Goal: Information Seeking & Learning: Compare options

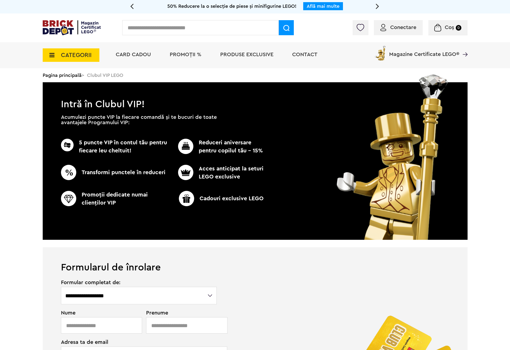
click at [75, 56] on span "CATEGORII" at bounding box center [76, 55] width 31 height 6
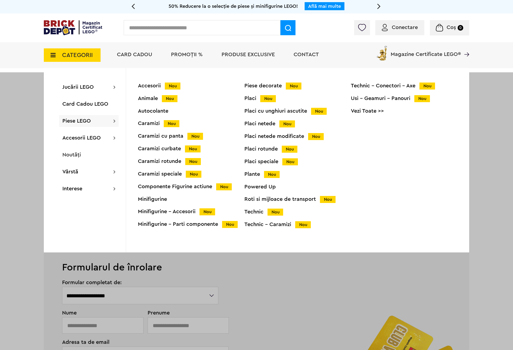
click at [155, 111] on div "Autocolante" at bounding box center [191, 110] width 106 height 5
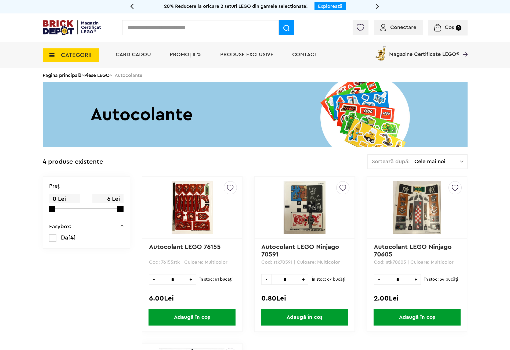
click at [76, 47] on div "CATEGORII Jucării LEGO Card Cadou LEGO Animal Crossing Architecture Art Bluey B…" at bounding box center [71, 52] width 57 height 20
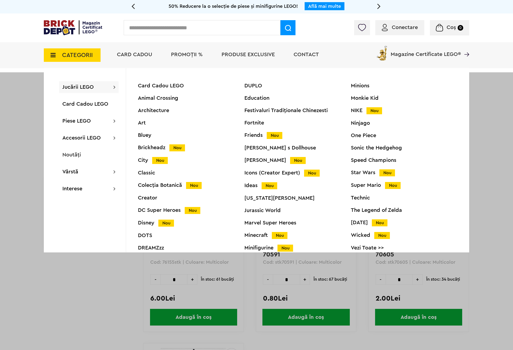
click at [156, 186] on div "Colecția Botanică Nou" at bounding box center [191, 185] width 106 height 6
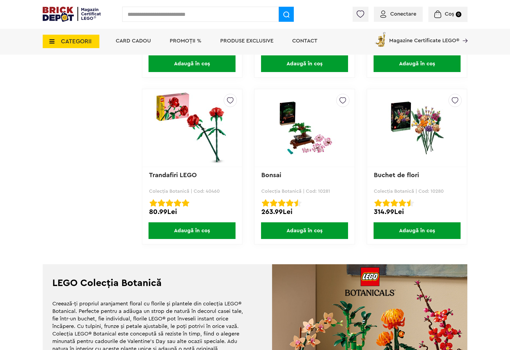
scroll to position [1545, 0]
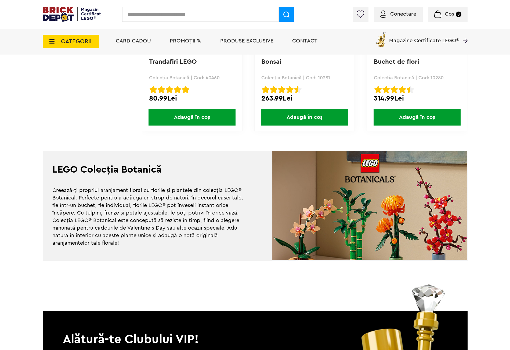
click at [47, 40] on icon at bounding box center [50, 41] width 8 height 6
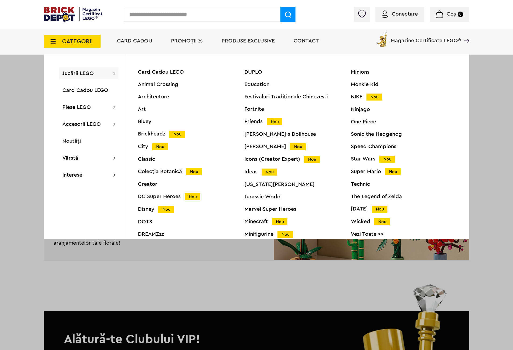
click at [149, 209] on div "Disney Nou" at bounding box center [191, 209] width 106 height 6
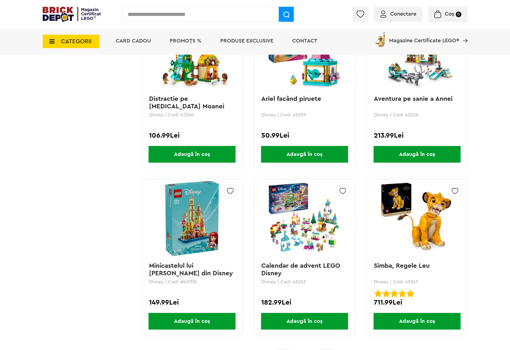
scroll to position [1370, 0]
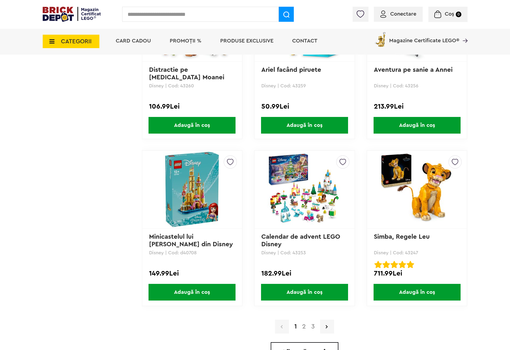
click at [204, 193] on img at bounding box center [191, 189] width 75 height 75
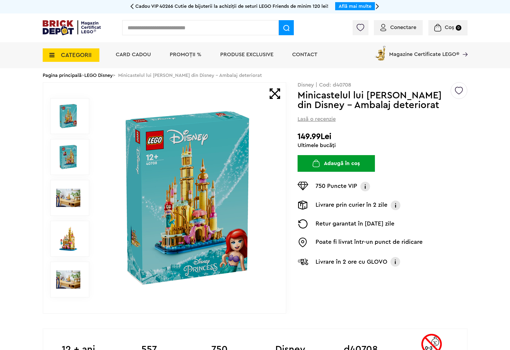
click at [68, 154] on img at bounding box center [68, 157] width 24 height 24
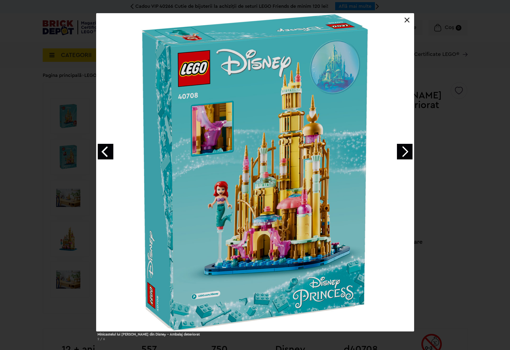
click at [400, 154] on link "Next image" at bounding box center [405, 152] width 16 height 16
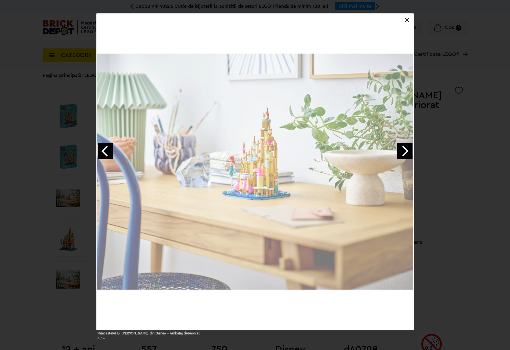
click at [400, 154] on link "Next image" at bounding box center [405, 151] width 16 height 16
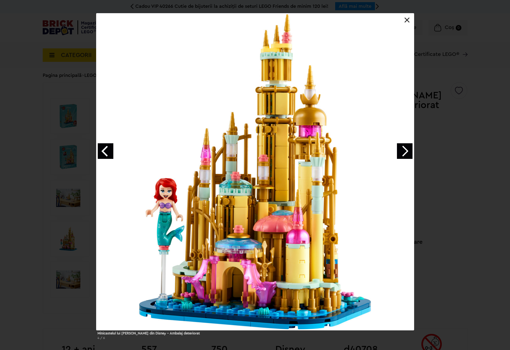
click at [400, 154] on link "Next image" at bounding box center [405, 151] width 16 height 16
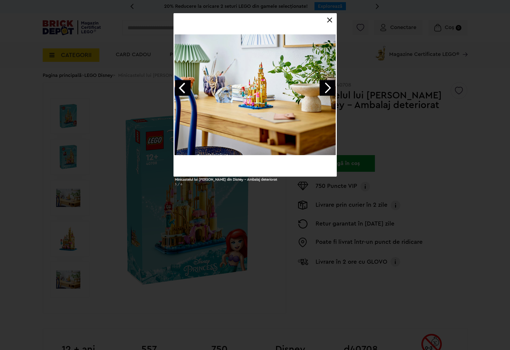
click at [330, 20] on link at bounding box center [329, 19] width 5 height 5
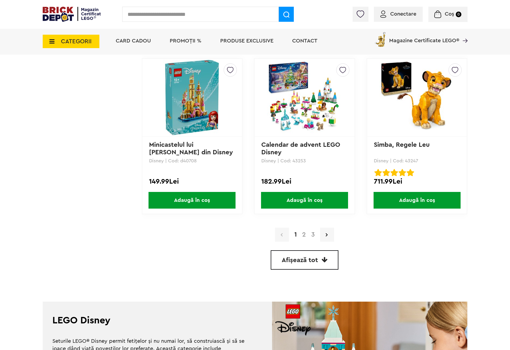
scroll to position [1491, 0]
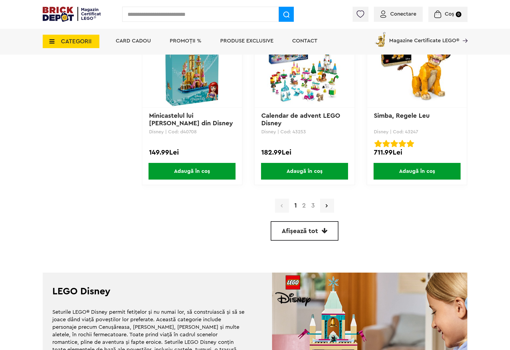
click at [315, 228] on span "Afișează tot" at bounding box center [300, 231] width 36 height 6
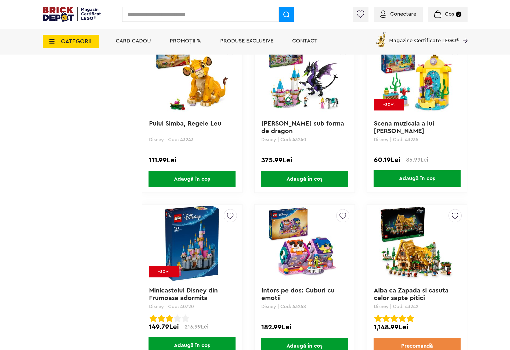
scroll to position [2003, 0]
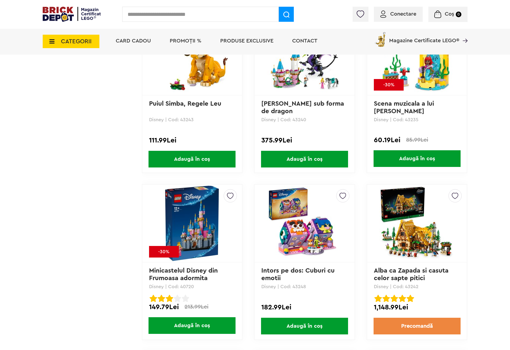
click at [293, 224] on img at bounding box center [304, 223] width 75 height 75
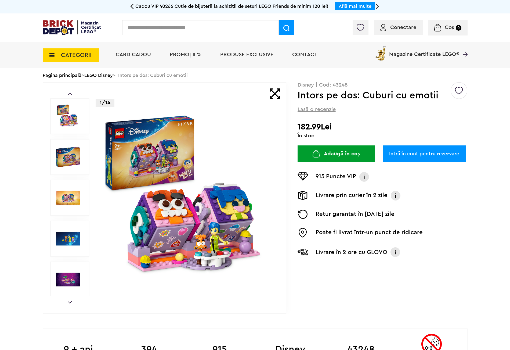
click at [215, 203] on img at bounding box center [187, 197] width 173 height 173
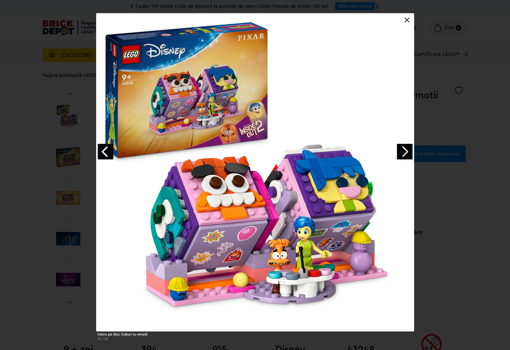
click at [400, 154] on link "Next image" at bounding box center [405, 152] width 16 height 16
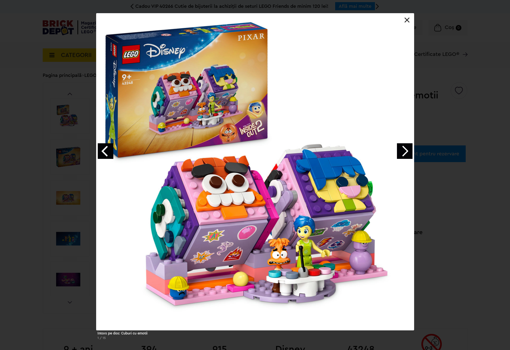
click at [400, 154] on link "Next image" at bounding box center [405, 151] width 16 height 16
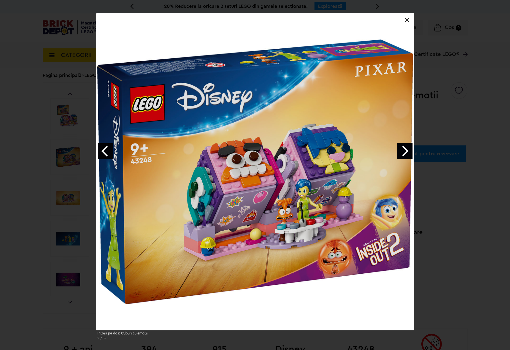
click at [400, 154] on link "Next image" at bounding box center [405, 151] width 16 height 16
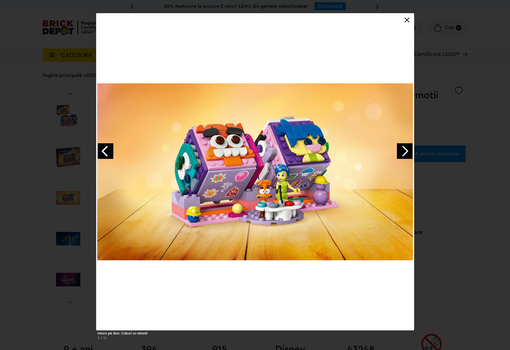
click at [400, 154] on link "Next image" at bounding box center [405, 151] width 16 height 16
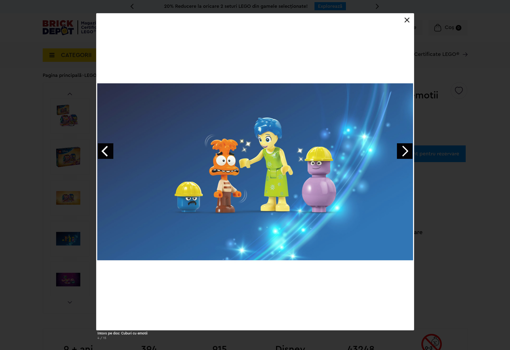
click at [400, 154] on link "Next image" at bounding box center [405, 151] width 16 height 16
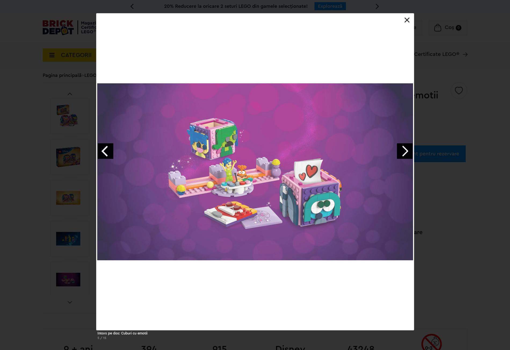
click at [400, 154] on link "Next image" at bounding box center [405, 151] width 16 height 16
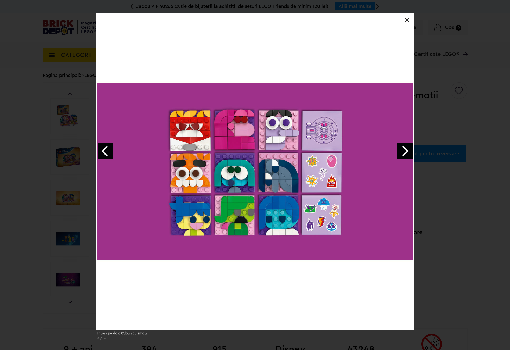
click at [408, 20] on link at bounding box center [407, 19] width 5 height 5
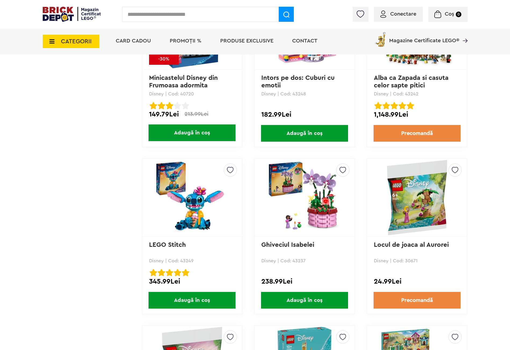
scroll to position [2205, 0]
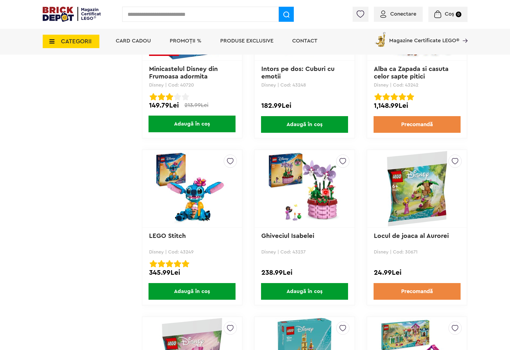
click at [414, 195] on img at bounding box center [417, 188] width 75 height 75
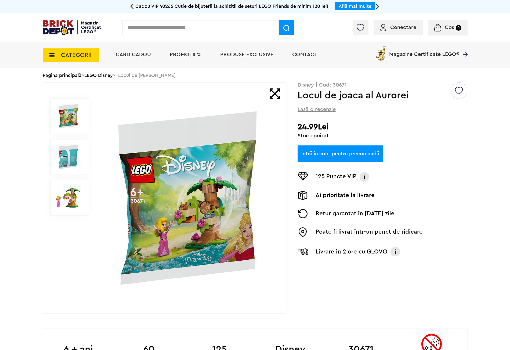
click at [236, 202] on img at bounding box center [187, 197] width 173 height 173
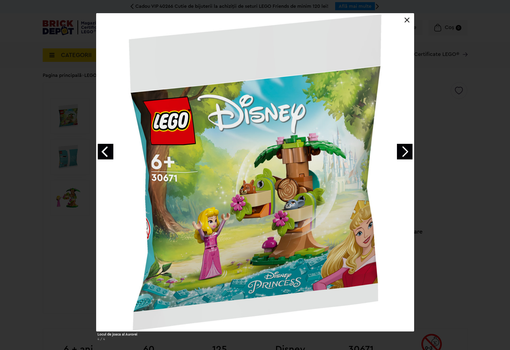
click at [397, 153] on link "Next image" at bounding box center [405, 152] width 16 height 16
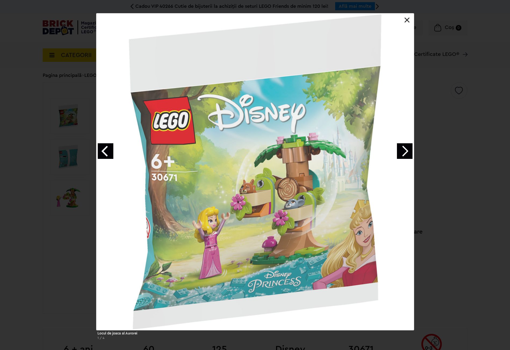
click at [397, 153] on link "Next image" at bounding box center [405, 151] width 16 height 16
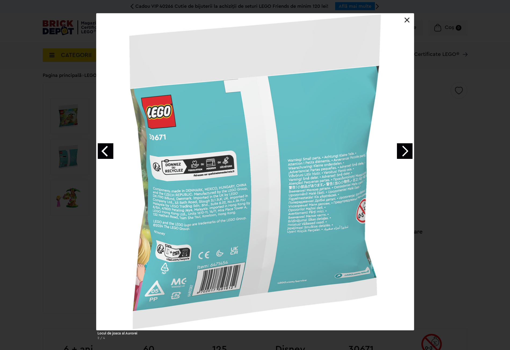
click at [397, 153] on link "Next image" at bounding box center [405, 151] width 16 height 16
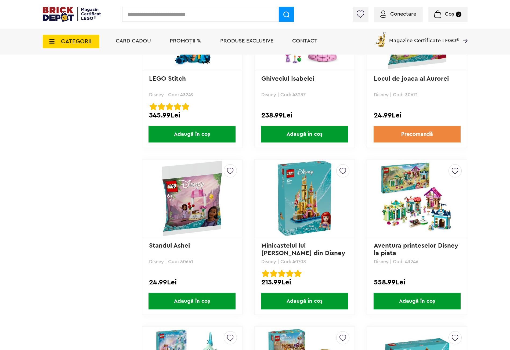
scroll to position [2397, 0]
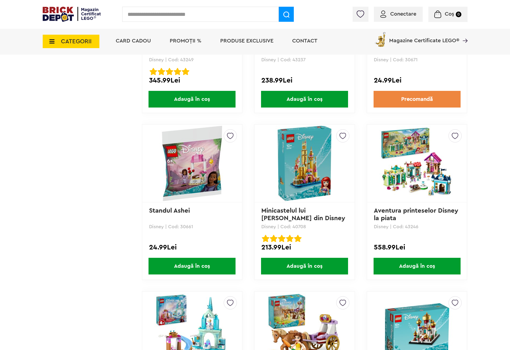
click at [191, 150] on img at bounding box center [191, 163] width 75 height 75
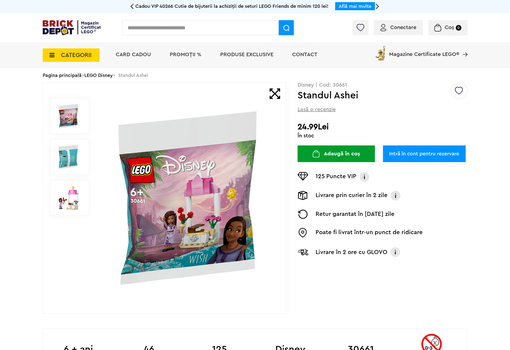
click at [63, 157] on img at bounding box center [68, 157] width 24 height 24
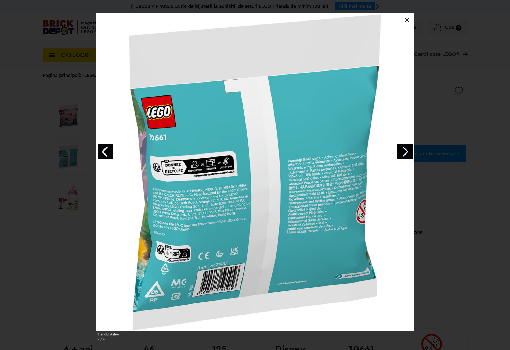
click at [406, 150] on link "Next image" at bounding box center [405, 152] width 16 height 16
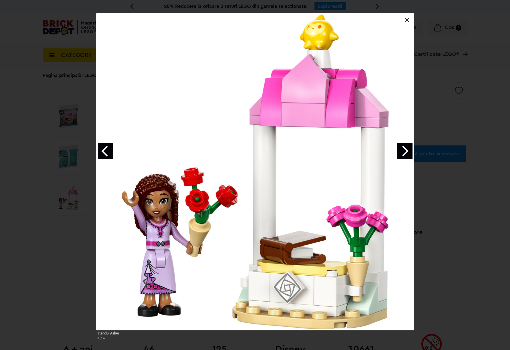
click at [405, 20] on link at bounding box center [407, 19] width 5 height 5
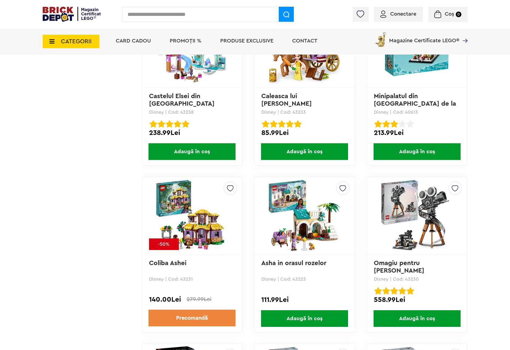
scroll to position [2679, 0]
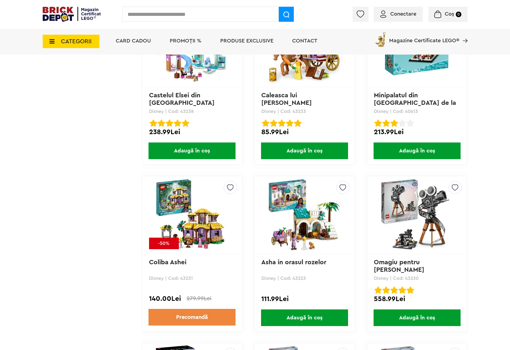
click at [412, 221] on img at bounding box center [417, 214] width 75 height 75
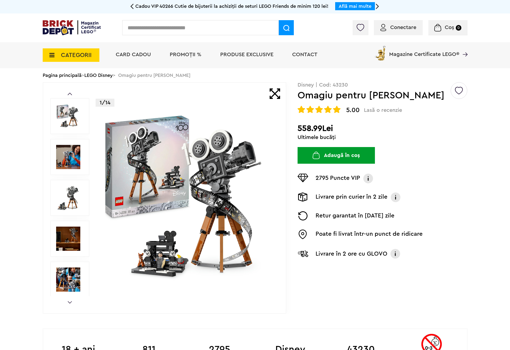
click at [57, 161] on img at bounding box center [68, 157] width 24 height 24
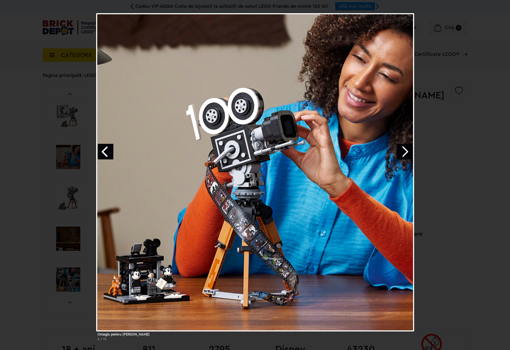
click at [401, 156] on link "Next image" at bounding box center [405, 152] width 16 height 16
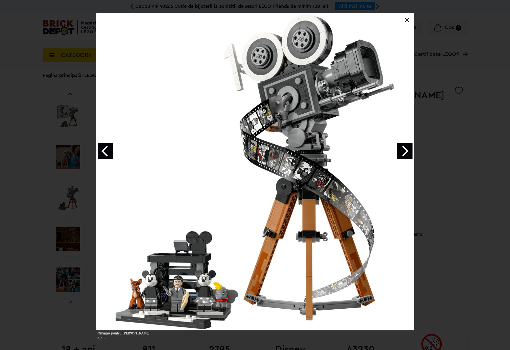
click at [400, 152] on link "Next image" at bounding box center [405, 151] width 16 height 16
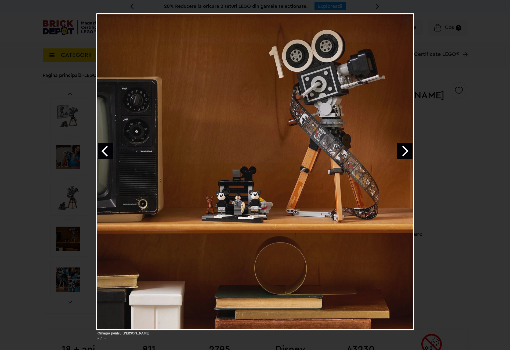
click at [400, 152] on link "Next image" at bounding box center [405, 151] width 16 height 16
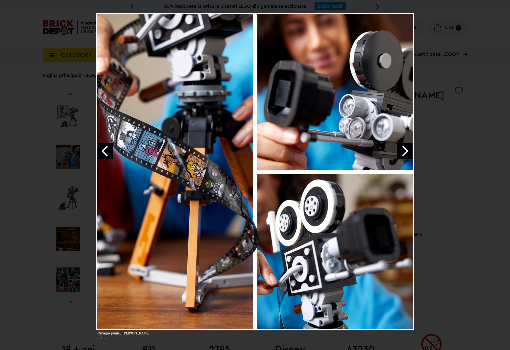
click at [406, 19] on link at bounding box center [407, 19] width 5 height 5
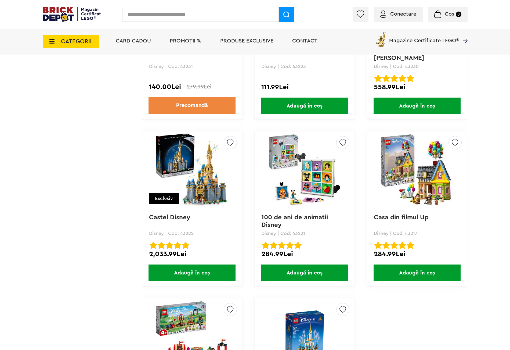
scroll to position [2912, 0]
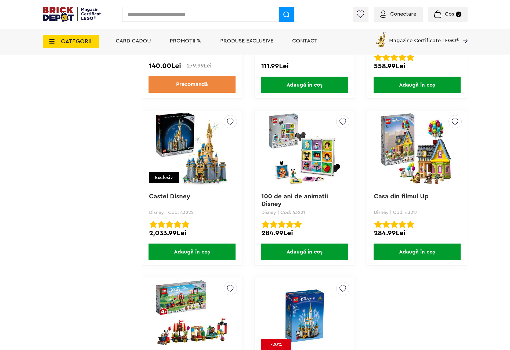
click at [301, 155] on img at bounding box center [304, 148] width 75 height 75
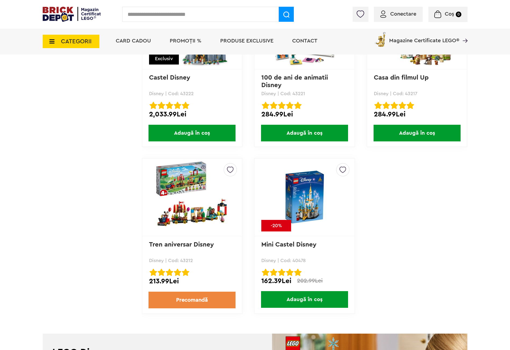
scroll to position [3033, 0]
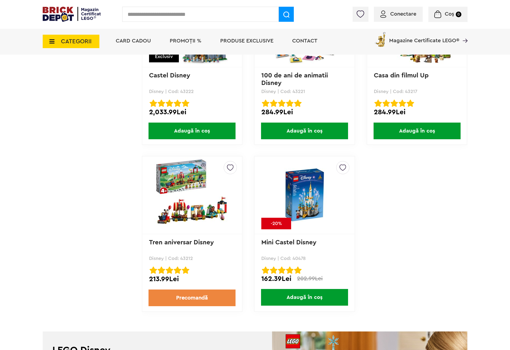
click at [310, 183] on img at bounding box center [304, 195] width 75 height 54
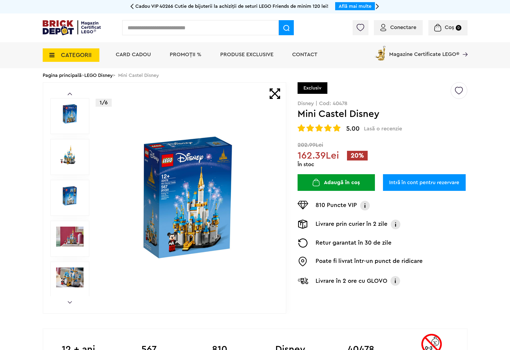
click at [219, 197] on img at bounding box center [187, 197] width 173 height 125
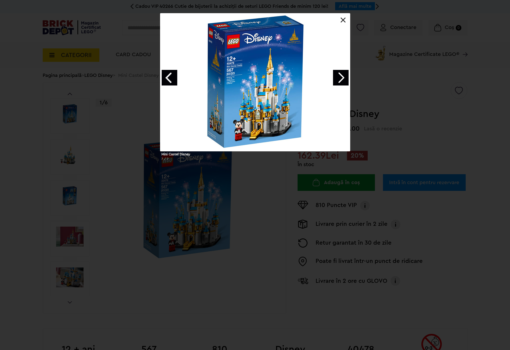
click at [338, 82] on link "Next image" at bounding box center [341, 78] width 16 height 16
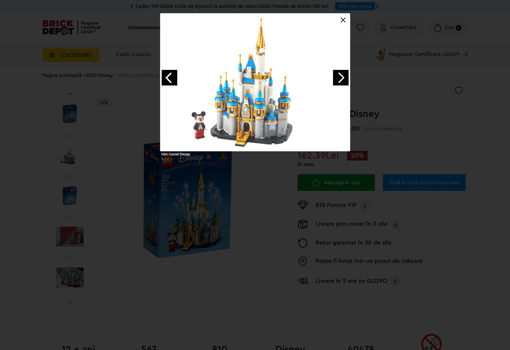
click at [338, 82] on link "Next image" at bounding box center [341, 78] width 16 height 16
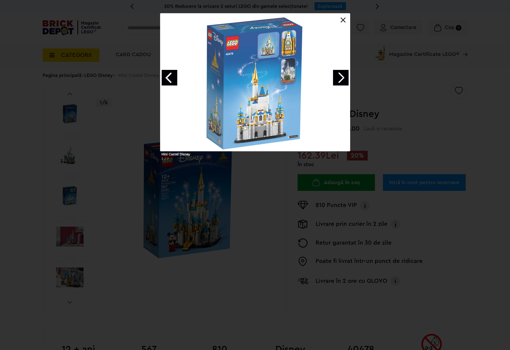
click at [338, 82] on link "Next image" at bounding box center [341, 78] width 16 height 16
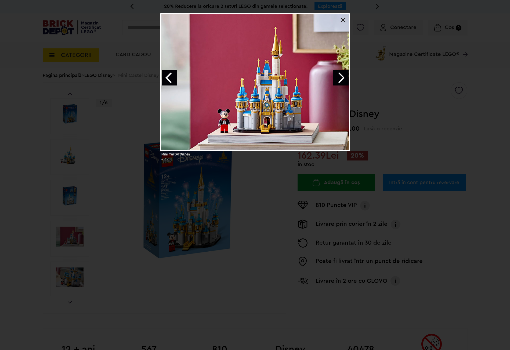
click at [343, 20] on link at bounding box center [343, 19] width 5 height 5
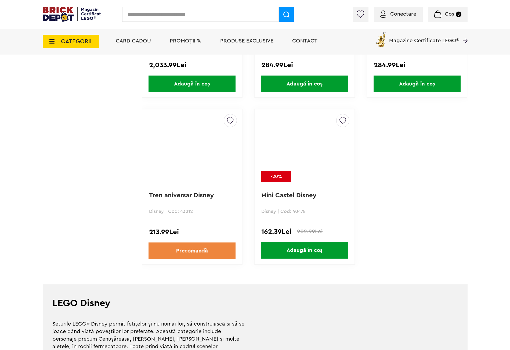
scroll to position [3073, 0]
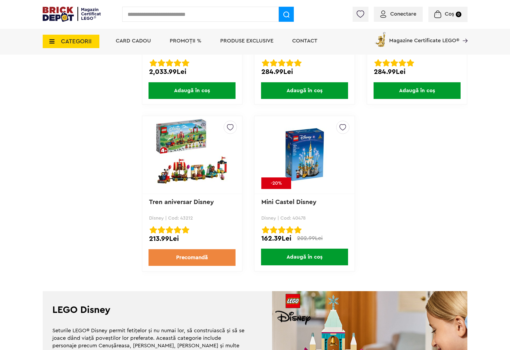
click at [178, 143] on img at bounding box center [191, 154] width 75 height 75
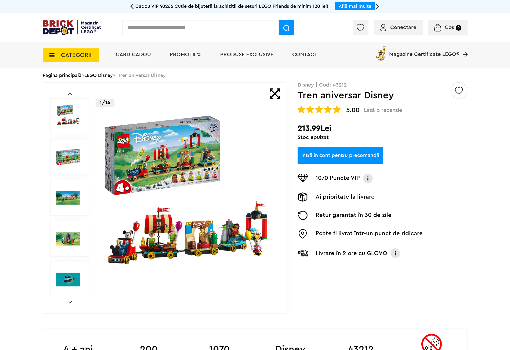
click at [189, 151] on img at bounding box center [187, 197] width 173 height 173
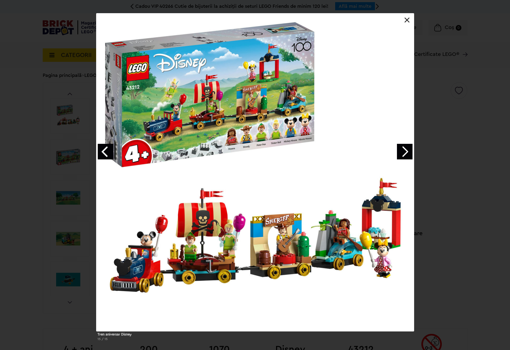
click at [403, 153] on link "Next image" at bounding box center [405, 152] width 16 height 16
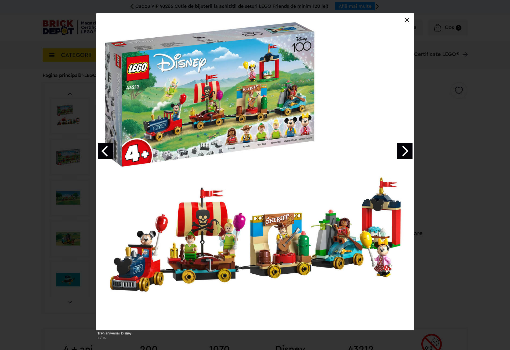
click at [403, 153] on link "Next image" at bounding box center [405, 151] width 16 height 16
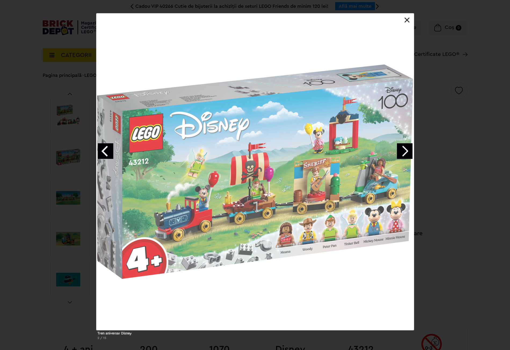
click at [403, 153] on link "Next image" at bounding box center [405, 151] width 16 height 16
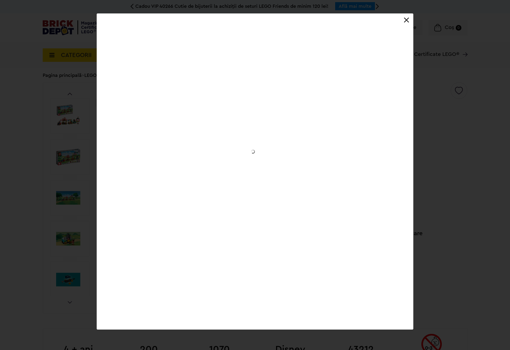
click at [403, 153] on div "Tren aniversar Disney 2 / 15" at bounding box center [255, 171] width 510 height 316
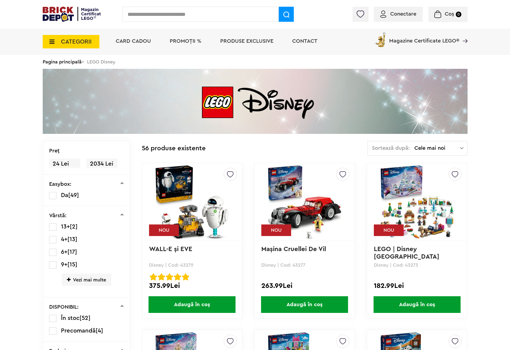
scroll to position [3073, 0]
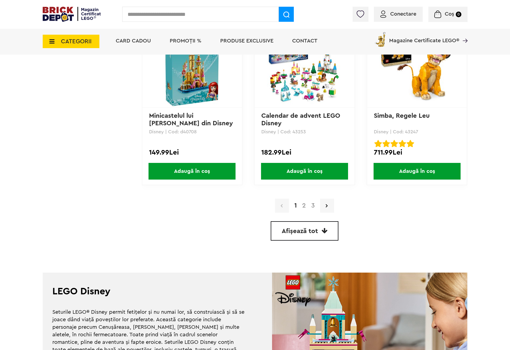
click at [326, 227] on icon at bounding box center [325, 230] width 6 height 6
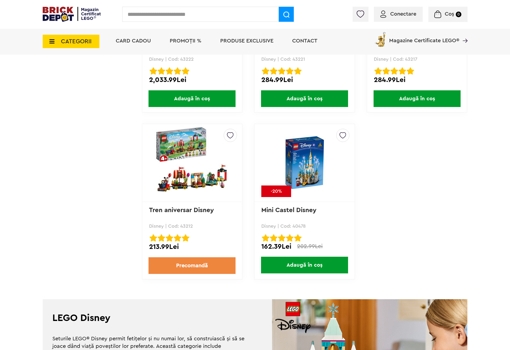
scroll to position [3082, 0]
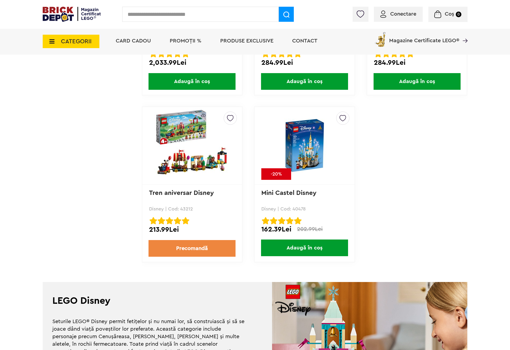
click at [65, 36] on span "CATEGORII" at bounding box center [71, 41] width 57 height 13
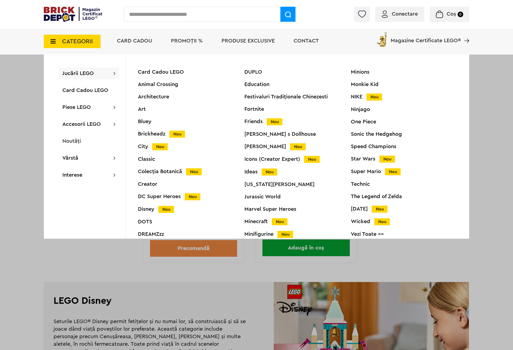
click at [150, 181] on div "Creator" at bounding box center [191, 183] width 106 height 5
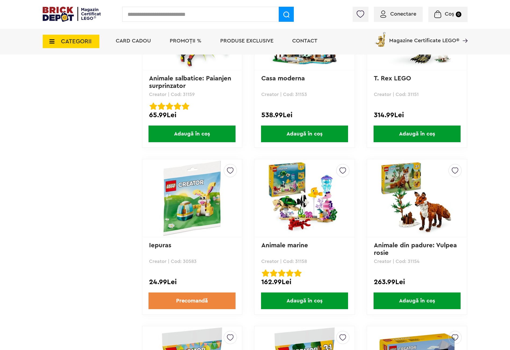
scroll to position [1209, 0]
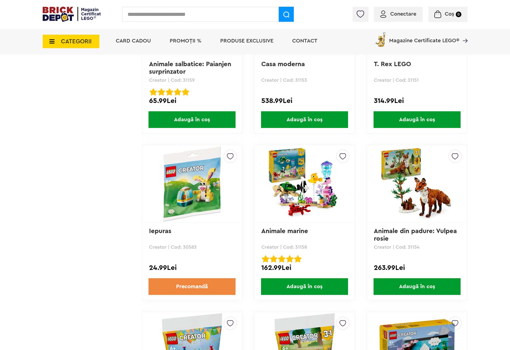
click at [208, 183] on img at bounding box center [191, 183] width 75 height 75
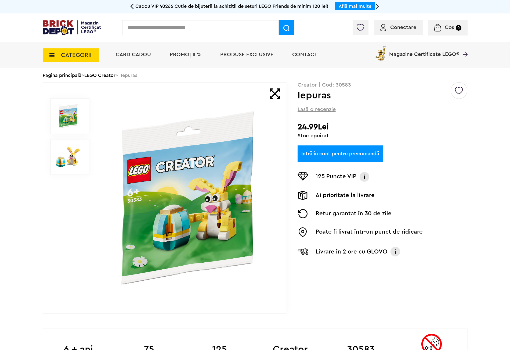
click at [58, 158] on img at bounding box center [68, 157] width 24 height 24
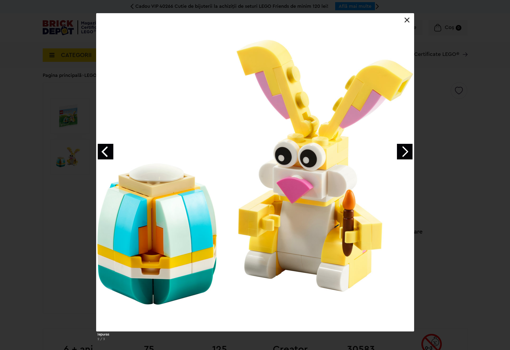
click at [405, 20] on link at bounding box center [407, 19] width 5 height 5
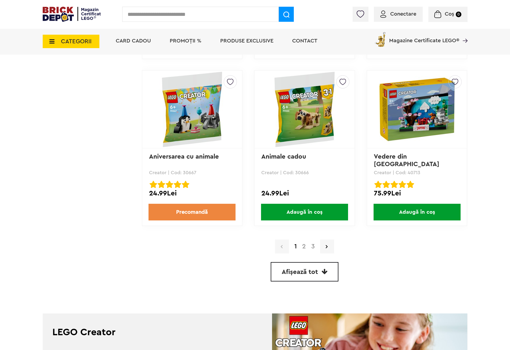
scroll to position [1451, 0]
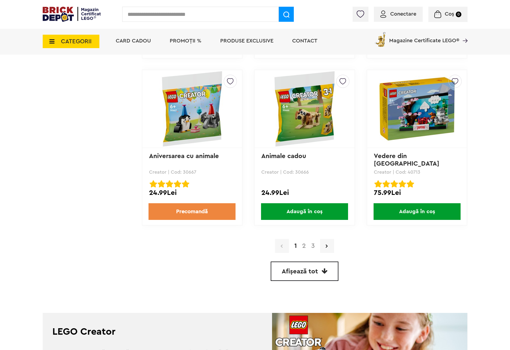
click at [304, 243] on link "2" at bounding box center [304, 246] width 9 height 6
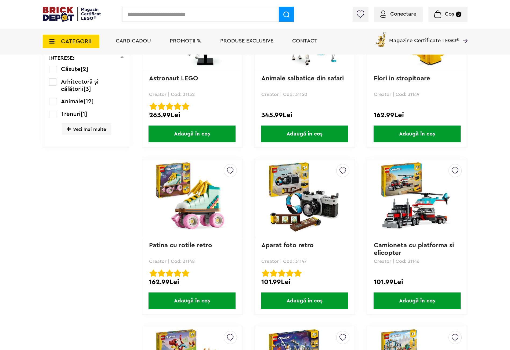
scroll to position [398, 0]
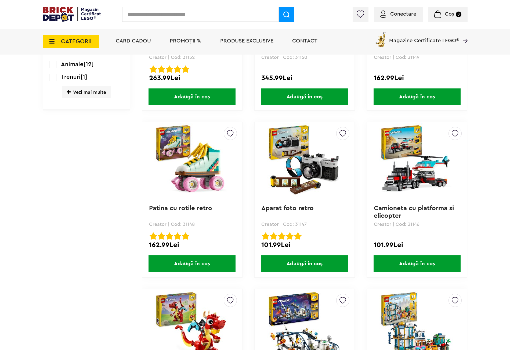
click at [207, 168] on img at bounding box center [191, 160] width 75 height 75
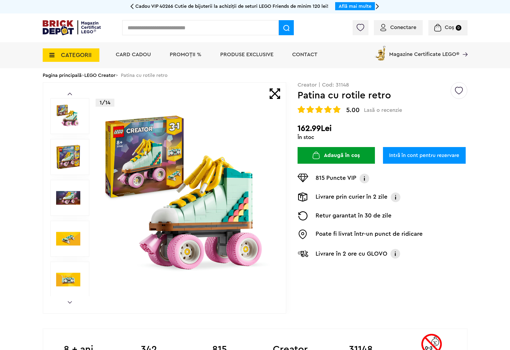
click at [184, 182] on img at bounding box center [187, 197] width 173 height 173
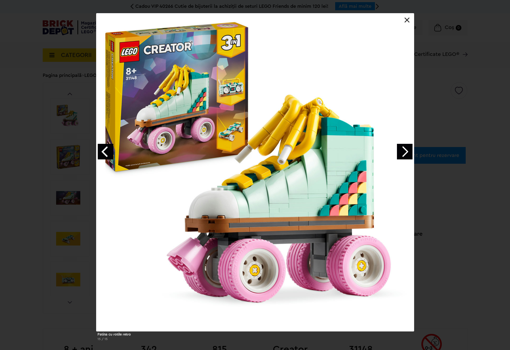
click at [401, 154] on link "Next image" at bounding box center [405, 152] width 16 height 16
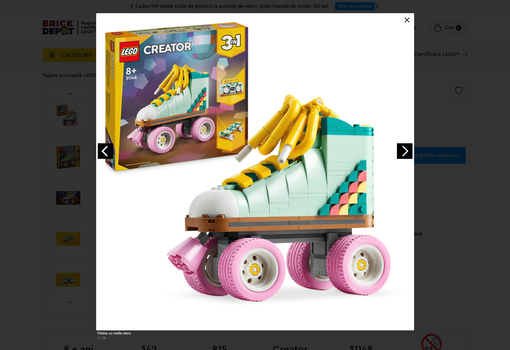
click at [401, 154] on link "Next image" at bounding box center [405, 151] width 16 height 16
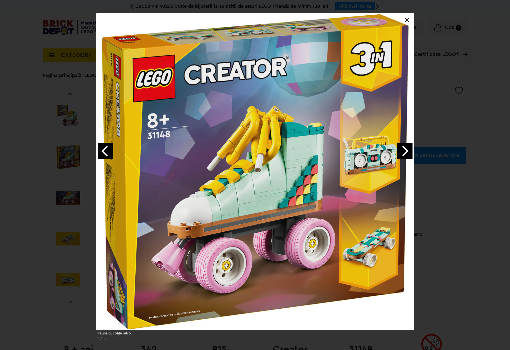
click at [401, 154] on link "Next image" at bounding box center [405, 151] width 16 height 16
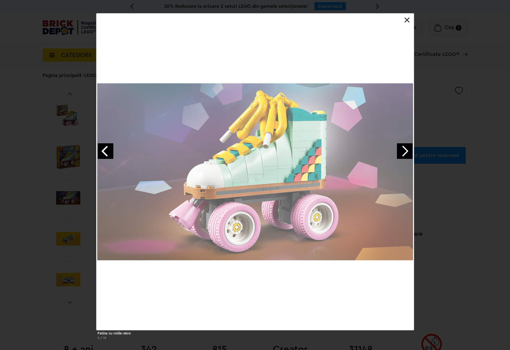
click at [401, 154] on link "Next image" at bounding box center [405, 151] width 16 height 16
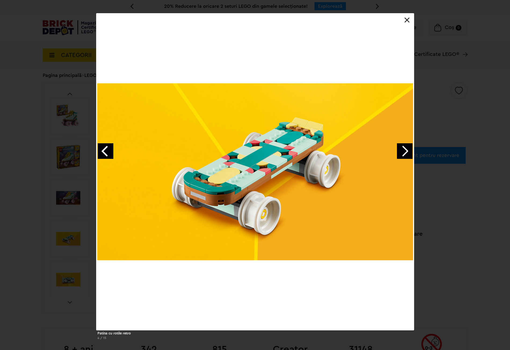
click at [408, 17] on link at bounding box center [407, 19] width 5 height 5
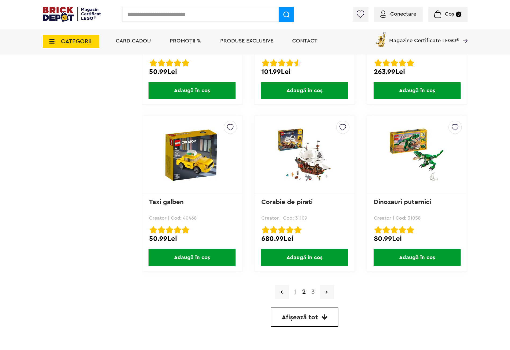
scroll to position [1405, 0]
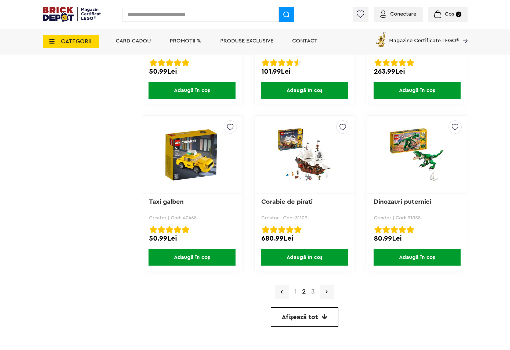
click at [328, 318] on link "Afișează tot" at bounding box center [305, 316] width 68 height 19
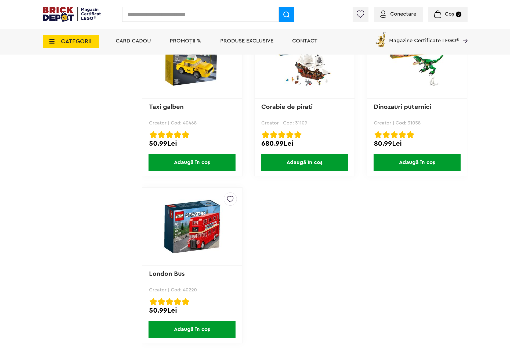
scroll to position [3011, 0]
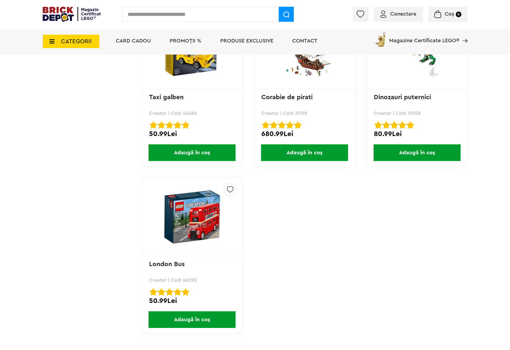
click at [50, 40] on icon at bounding box center [50, 41] width 8 height 6
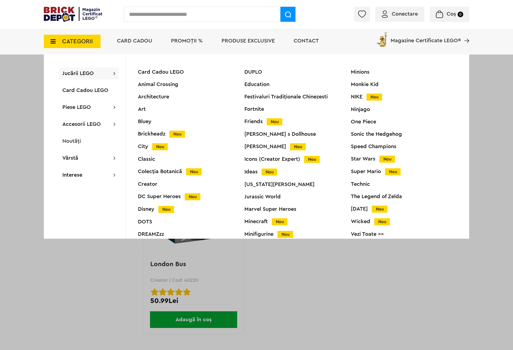
click at [267, 211] on div "Marvel Super Heroes" at bounding box center [297, 208] width 106 height 5
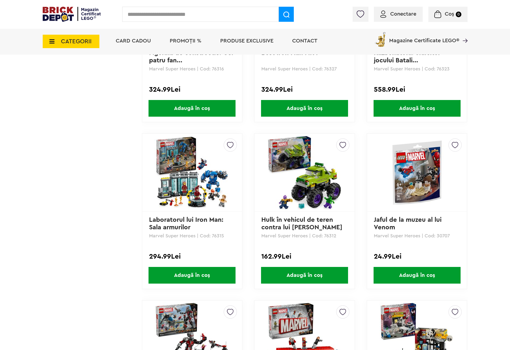
scroll to position [720, 0]
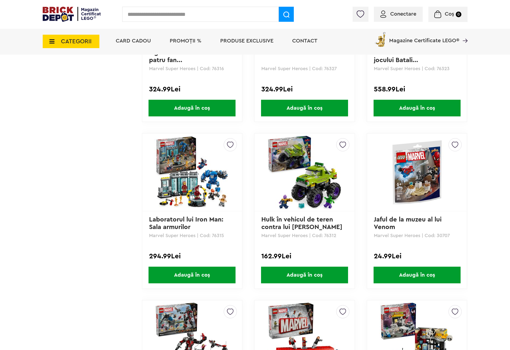
click at [425, 200] on img at bounding box center [417, 172] width 75 height 75
